Goal: Use online tool/utility: Utilize a website feature to perform a specific function

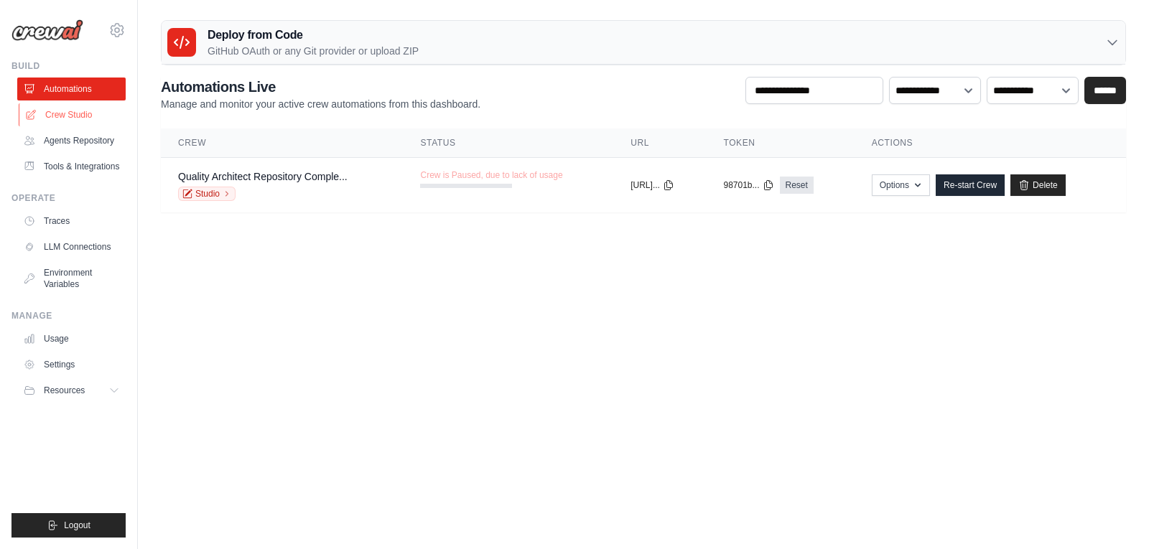
click at [60, 111] on link "Crew Studio" at bounding box center [73, 114] width 108 height 23
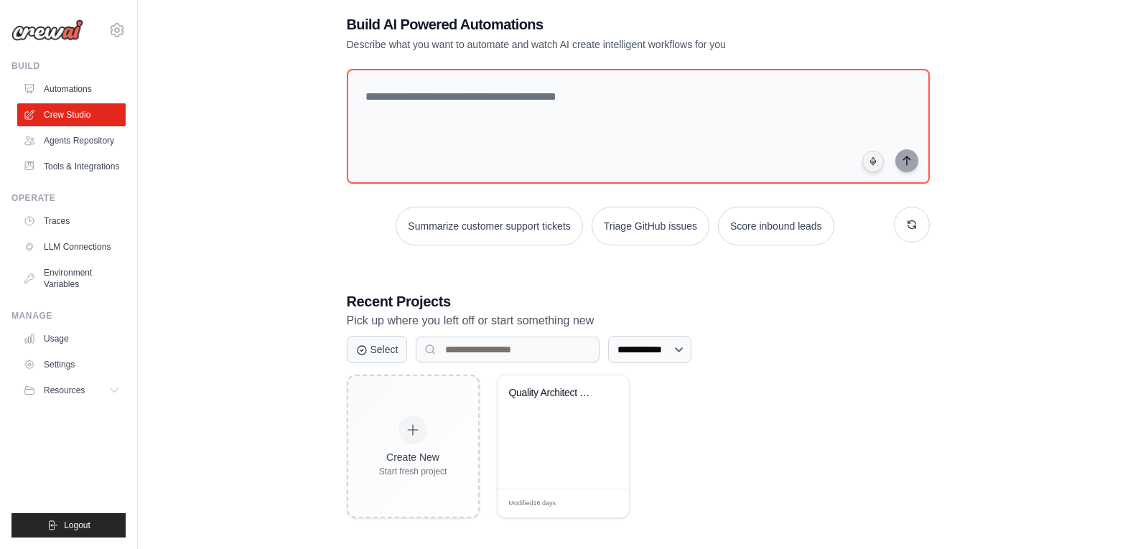
scroll to position [29, 0]
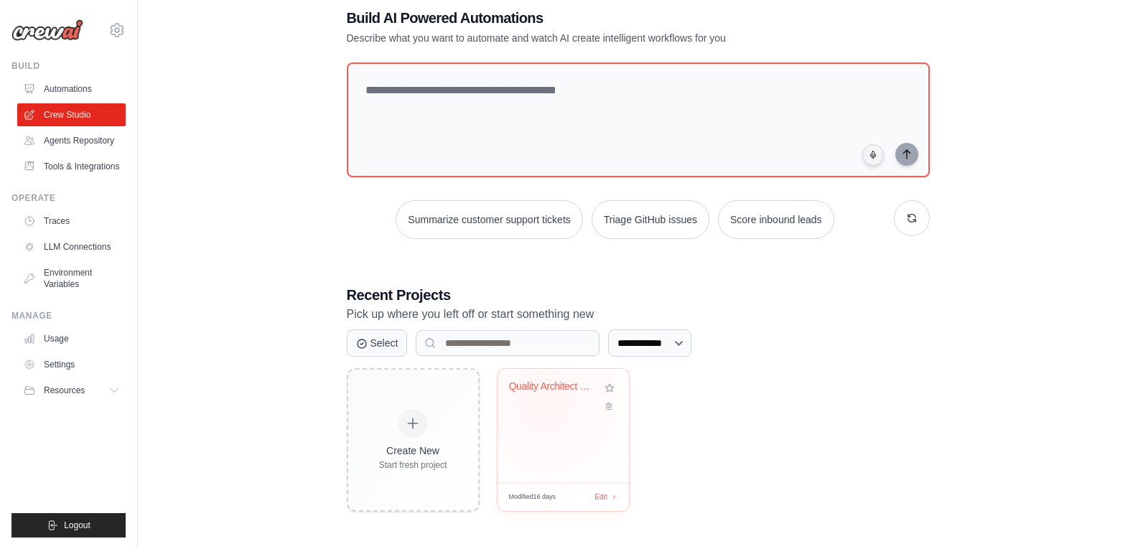
click at [544, 401] on div "Quality Architect - Repository Comp..." at bounding box center [563, 397] width 108 height 33
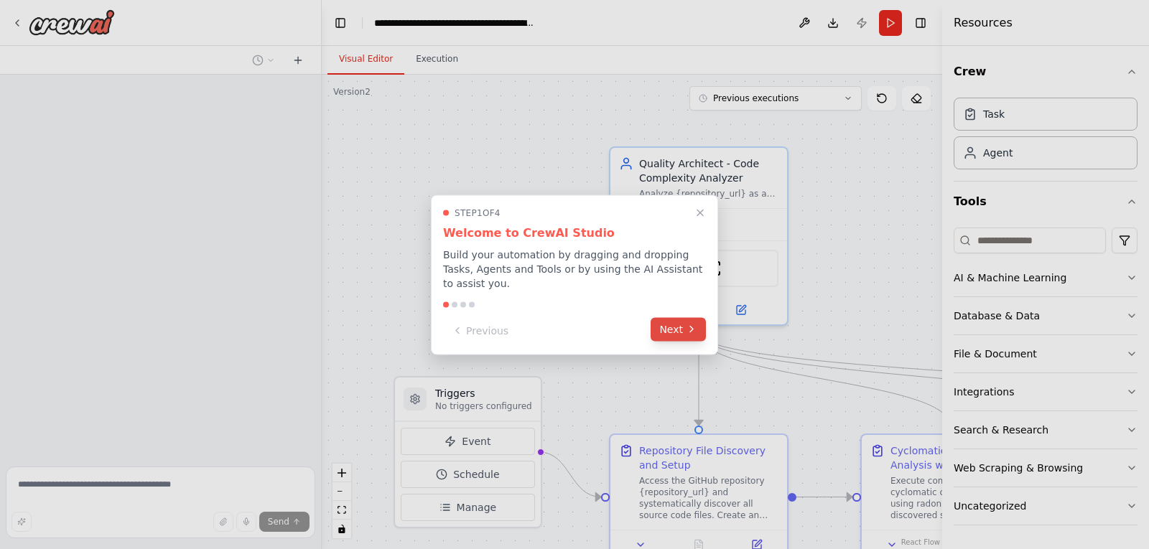
click at [677, 328] on button "Next" at bounding box center [678, 329] width 55 height 24
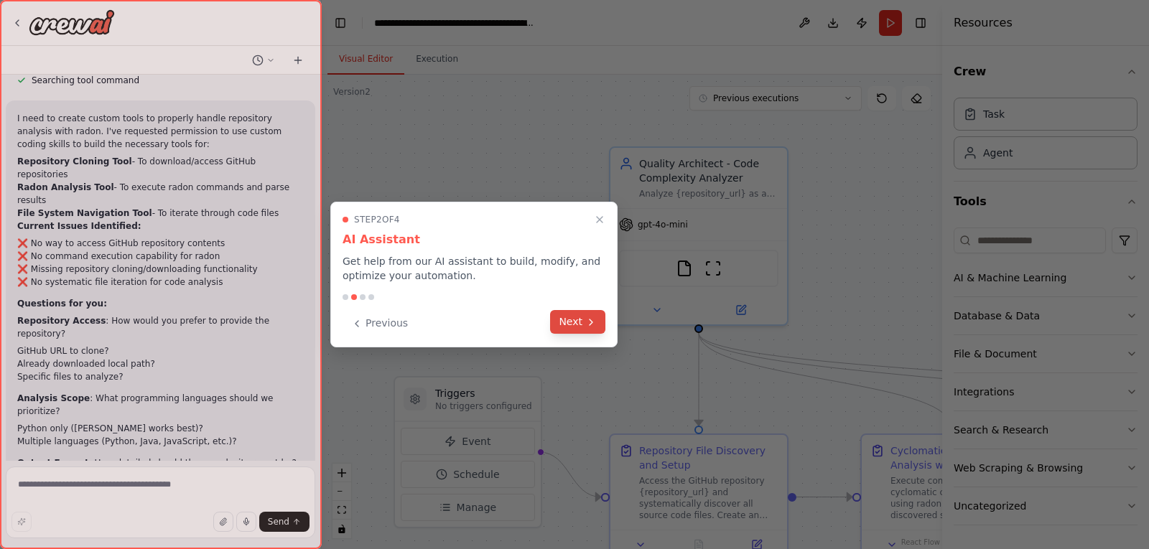
scroll to position [13266, 0]
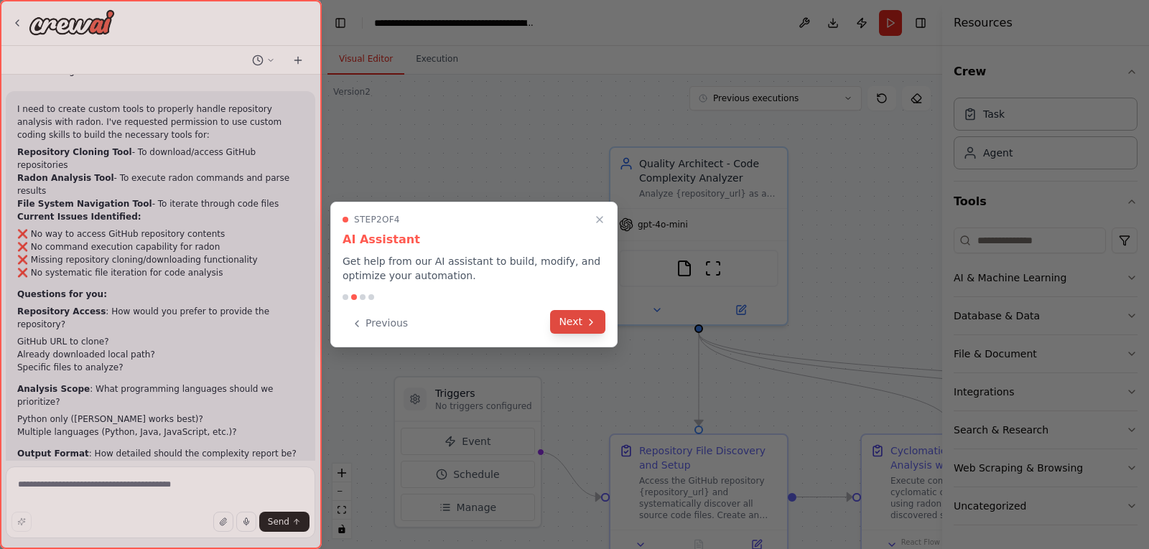
click at [584, 326] on button "Next" at bounding box center [577, 322] width 55 height 24
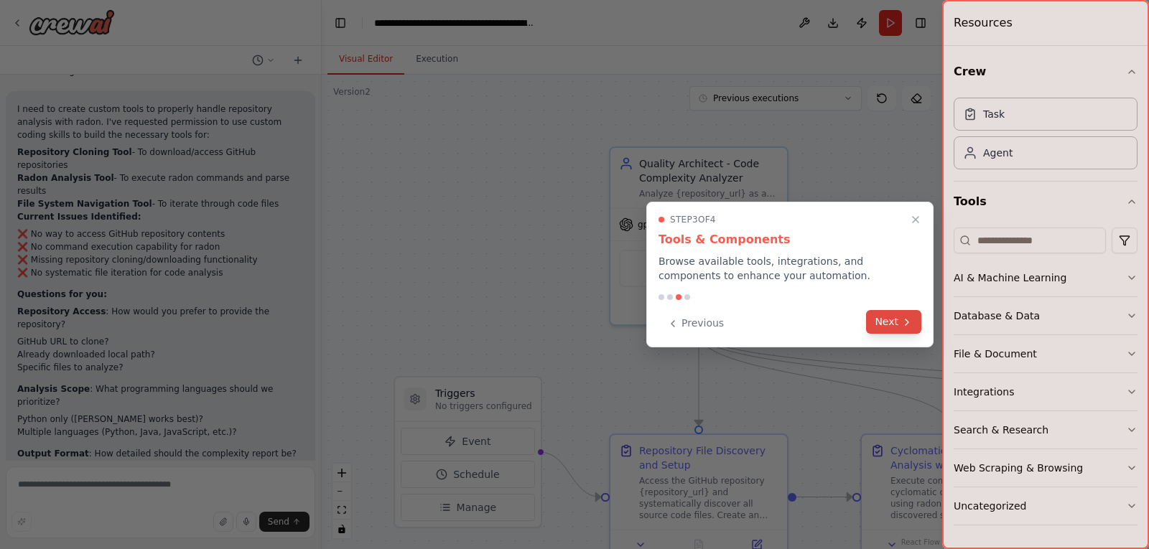
click at [890, 325] on button "Next" at bounding box center [893, 322] width 55 height 24
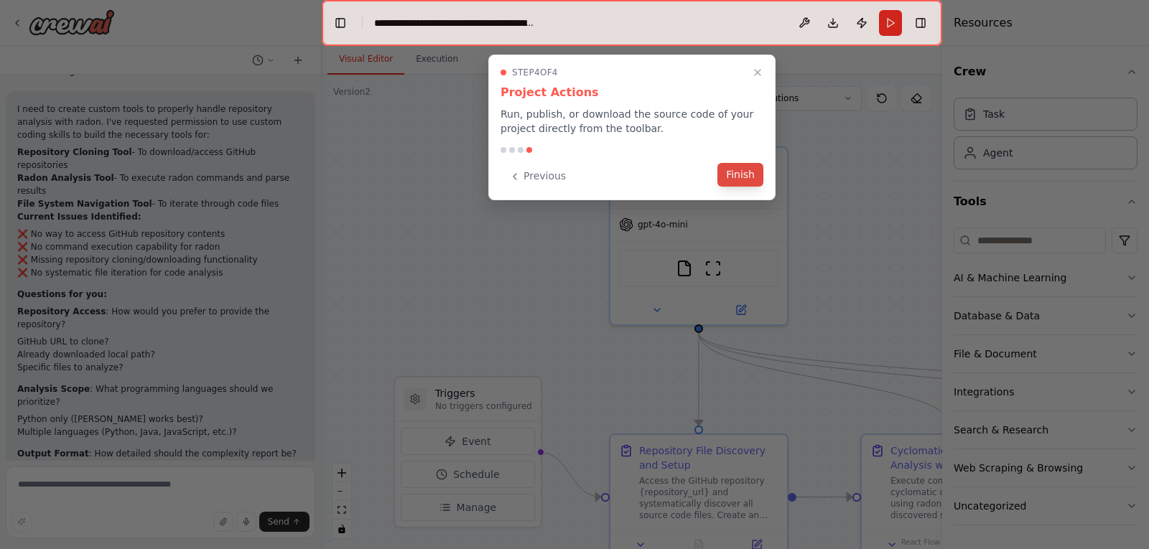
click at [736, 182] on button "Finish" at bounding box center [741, 175] width 46 height 24
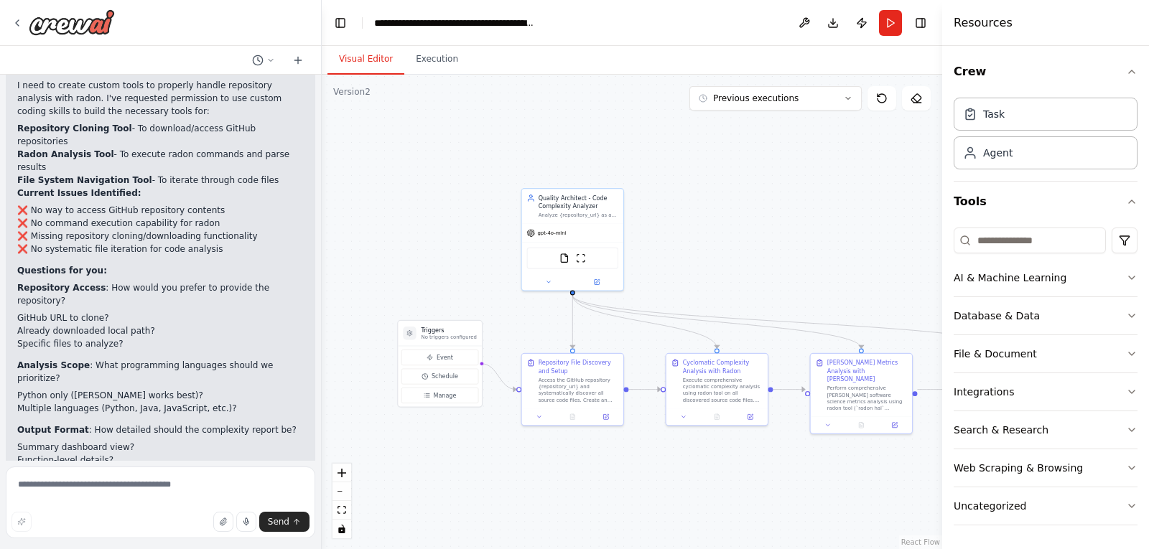
scroll to position [13300, 0]
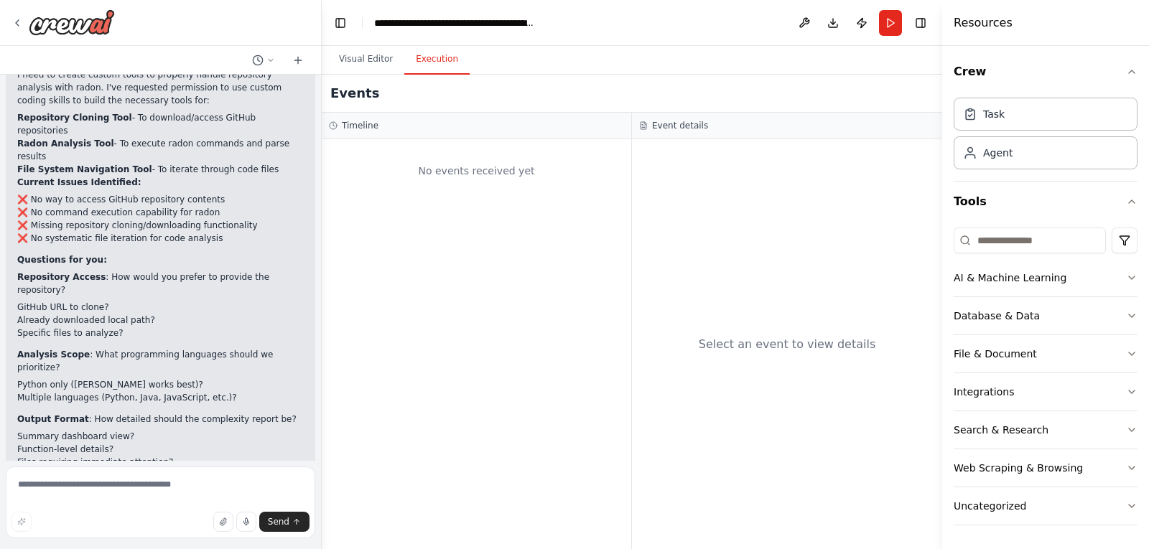
click at [434, 59] on button "Execution" at bounding box center [436, 60] width 65 height 30
click at [366, 60] on button "Visual Editor" at bounding box center [366, 60] width 77 height 30
